Goal: Information Seeking & Learning: Check status

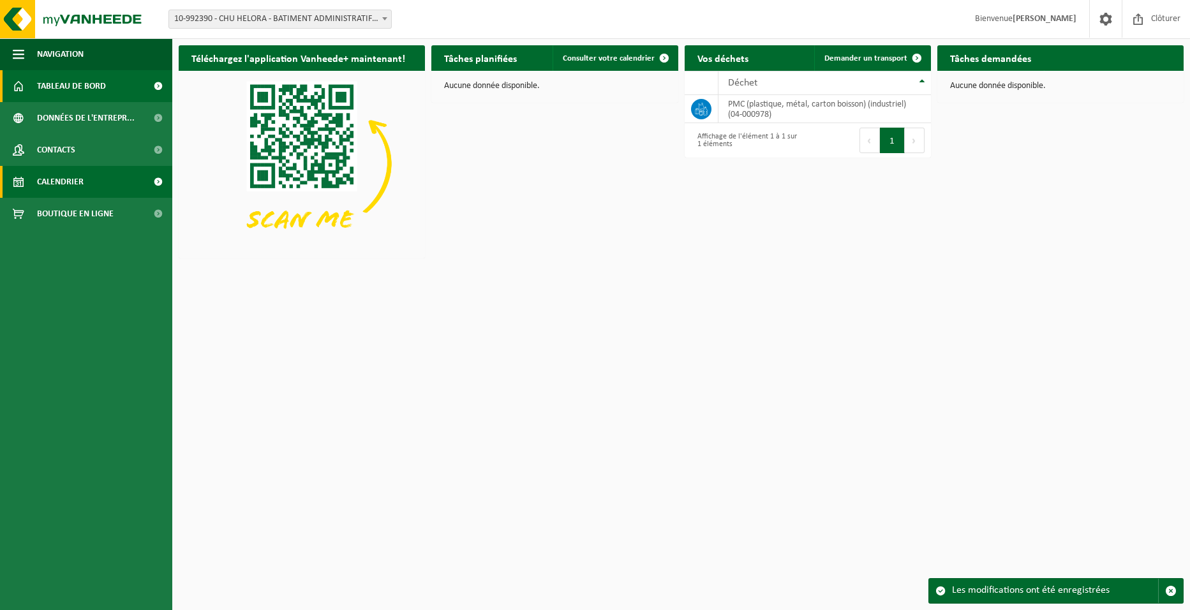
click at [54, 179] on span "Calendrier" at bounding box center [60, 182] width 47 height 32
click at [761, 119] on td "PMC (plastique, métal, carton boisson) (industriel) (04-000978)" at bounding box center [825, 109] width 213 height 28
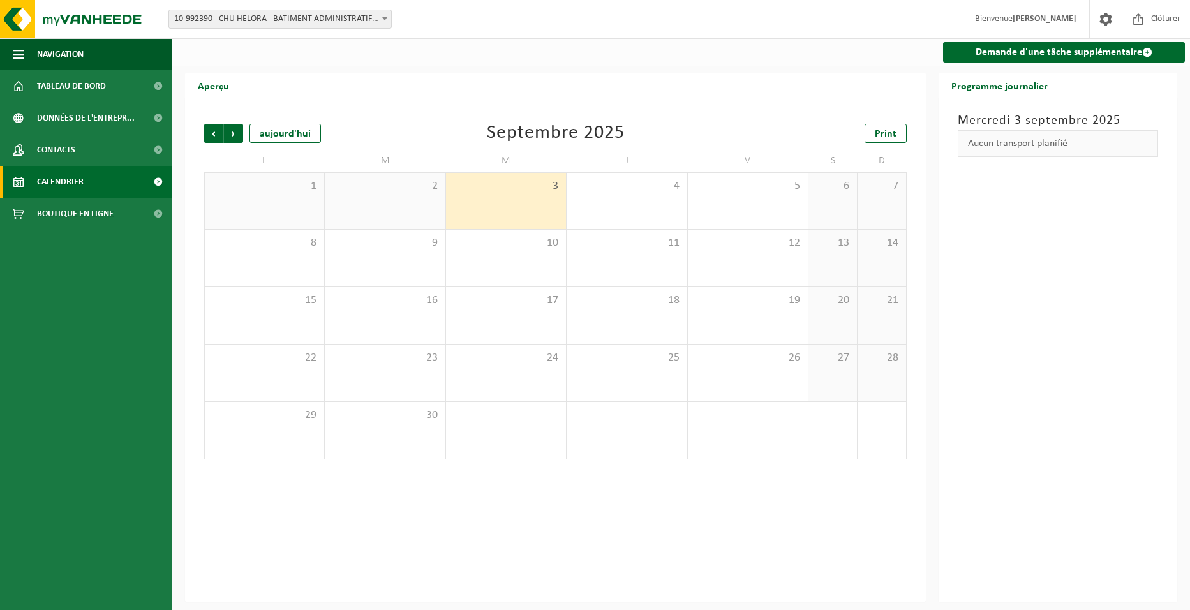
click at [313, 20] on span "10-992390 - CHU HELORA - BATIMENT ADMINISTRATIF - [GEOGRAPHIC_DATA]" at bounding box center [280, 19] width 222 height 18
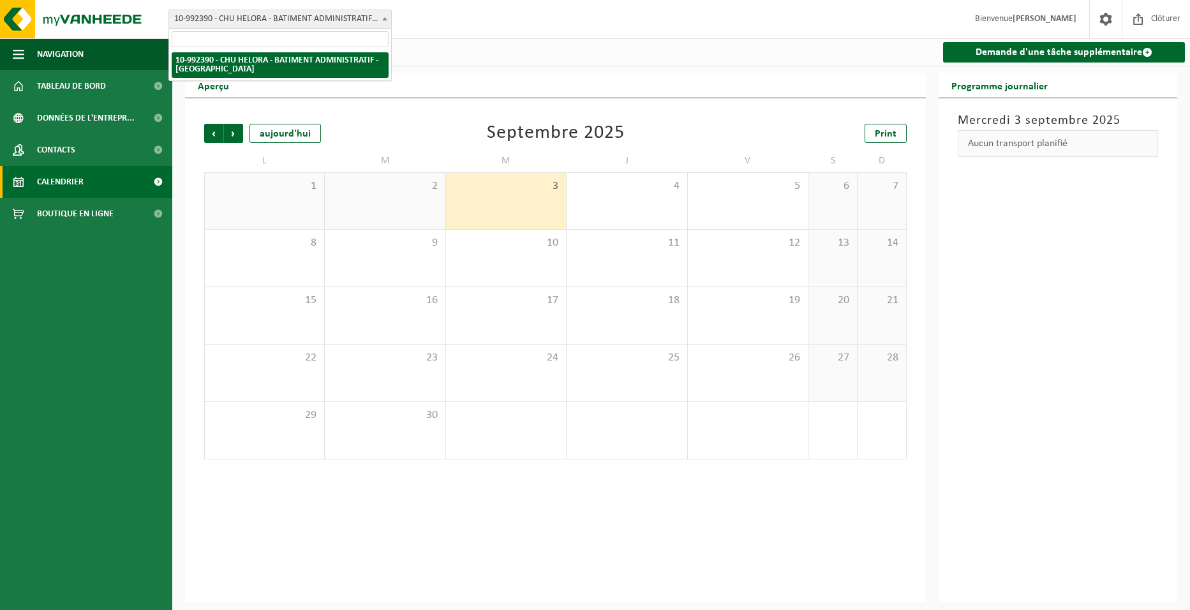
click at [313, 20] on span "10-992390 - CHU HELORA - BATIMENT ADMINISTRATIF - [GEOGRAPHIC_DATA]" at bounding box center [280, 19] width 222 height 18
